Goal: Find specific page/section: Find specific page/section

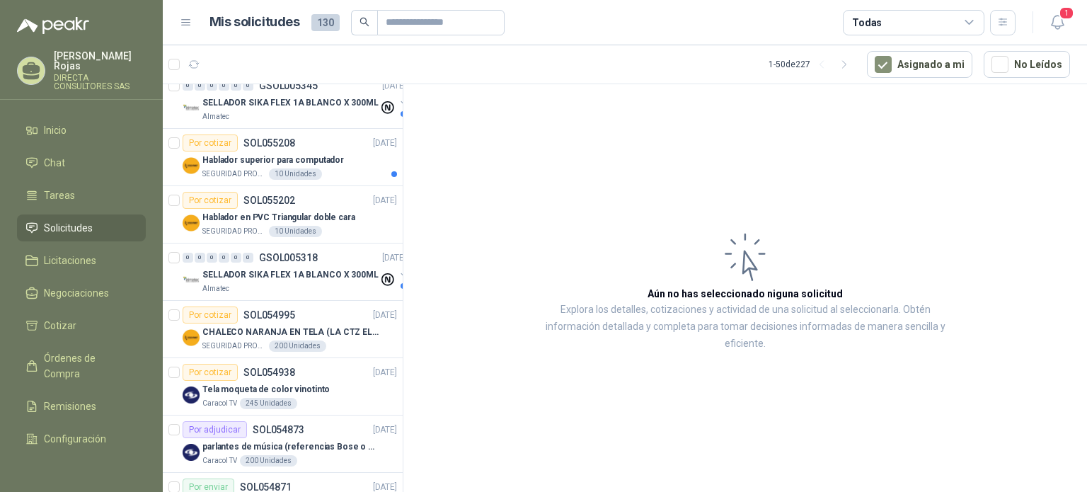
scroll to position [991, 0]
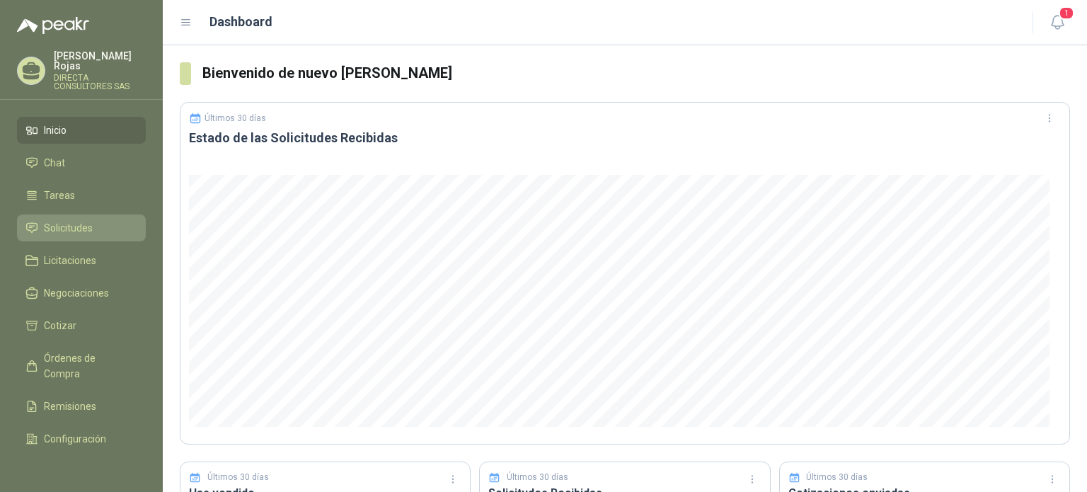
click at [93, 220] on li "Solicitudes" at bounding box center [81, 228] width 112 height 16
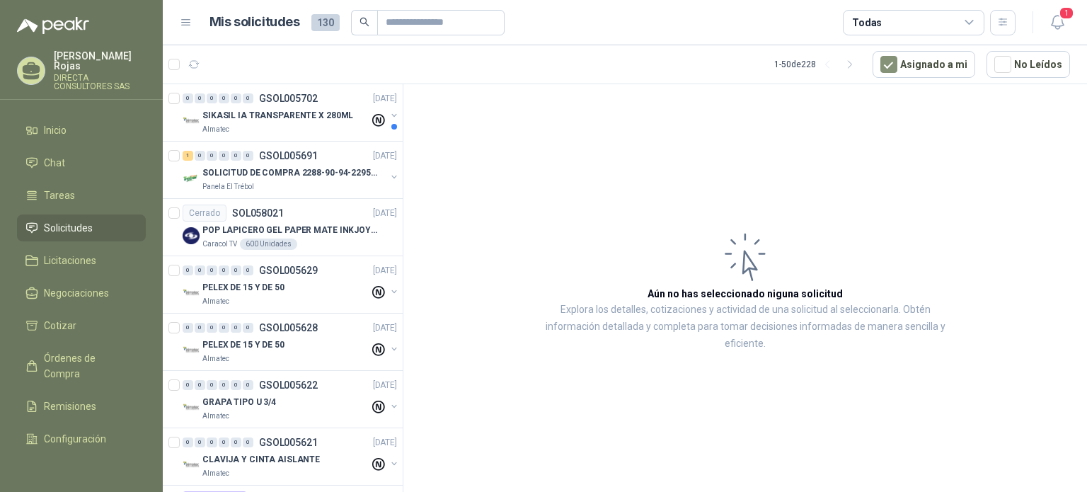
click at [17, 214] on link "Solicitudes" at bounding box center [81, 227] width 129 height 27
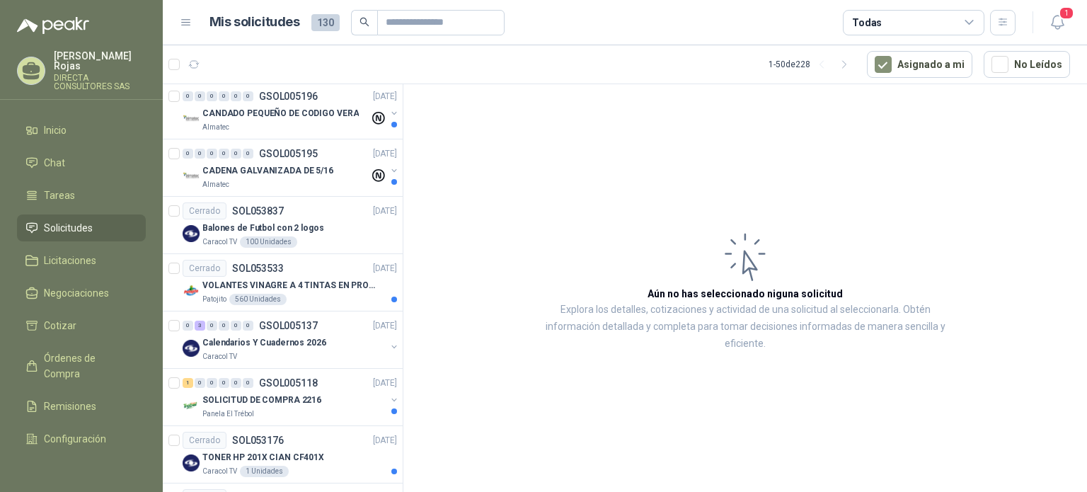
scroll to position [2193, 0]
